Goal: Task Accomplishment & Management: Use online tool/utility

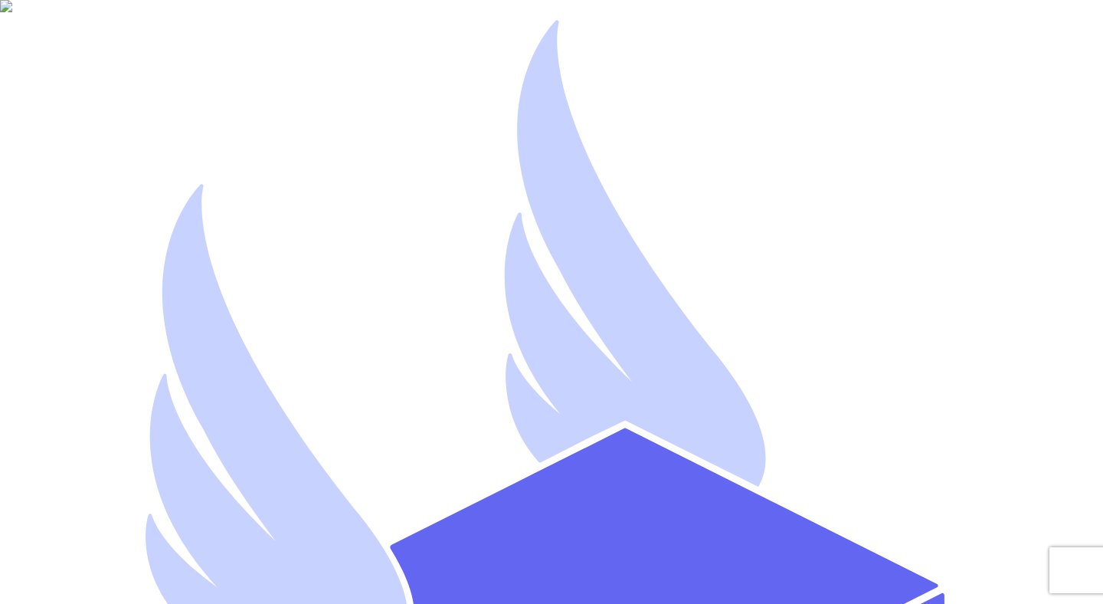
type input "[EMAIL_ADDRESS][DOMAIN_NAME]"
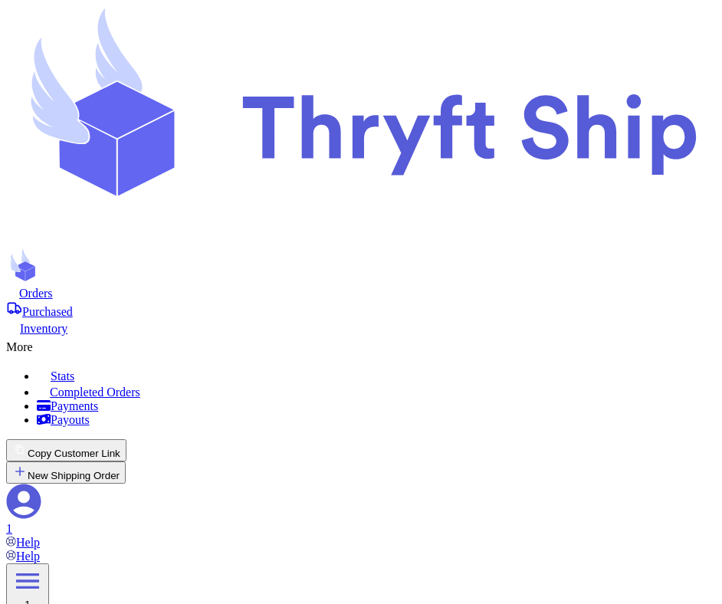
click at [41, 483] on icon at bounding box center [23, 500] width 35 height 35
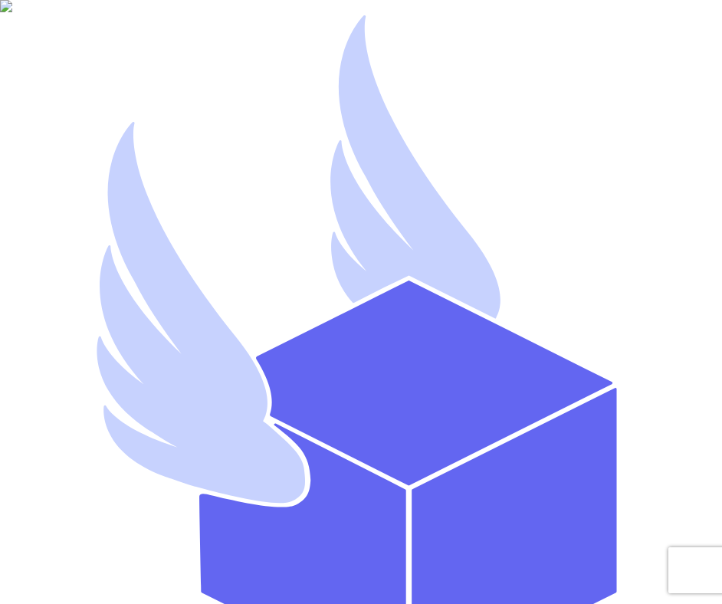
type input "[EMAIL_ADDRESS][DOMAIN_NAME]"
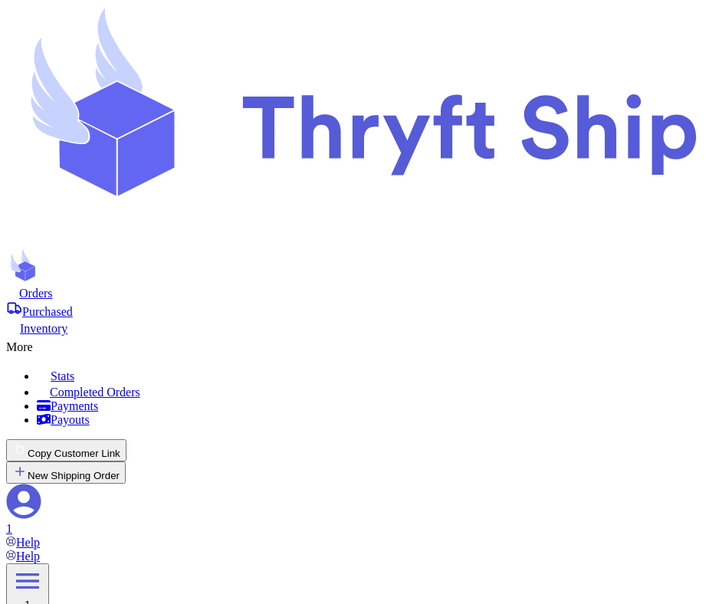
copy span "API error: 500 - {"error":"Authentication failed"}"
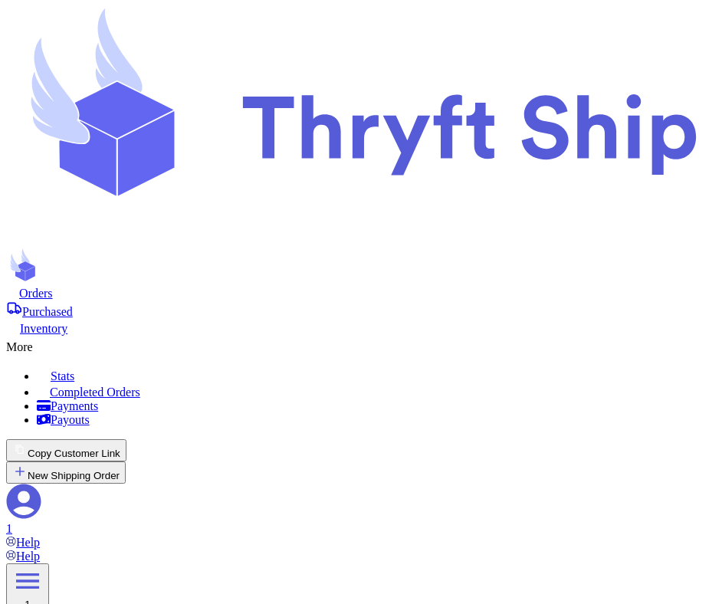
scroll to position [175, 0]
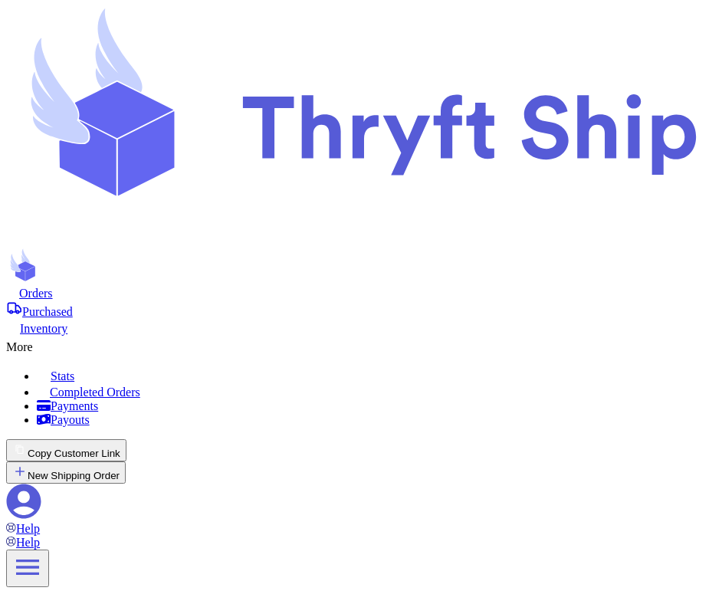
scroll to position [175, 0]
click at [67, 322] on span "Inventory" at bounding box center [44, 328] width 48 height 13
